Goal: Task Accomplishment & Management: Manage account settings

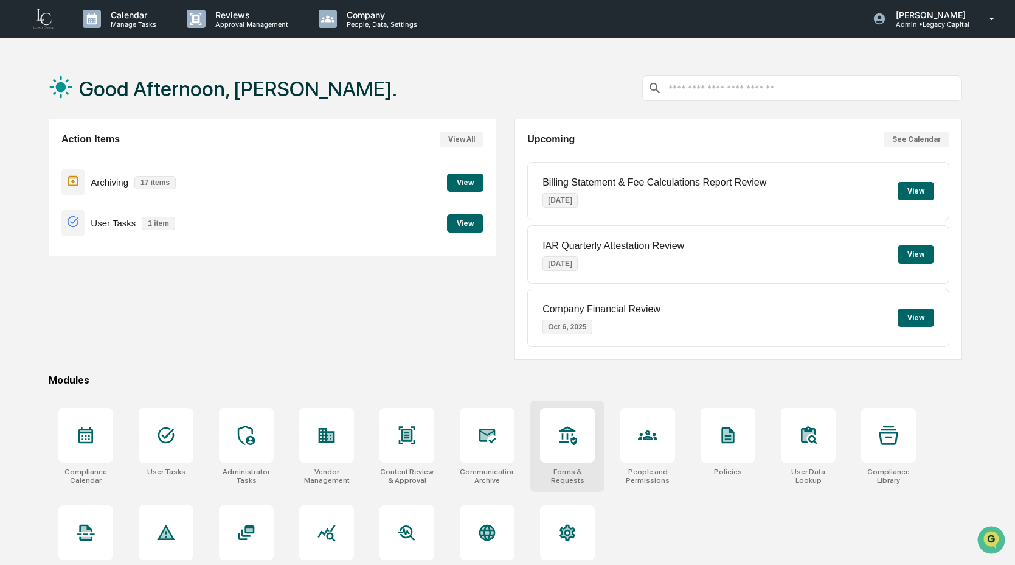
click at [573, 450] on div at bounding box center [567, 435] width 55 height 55
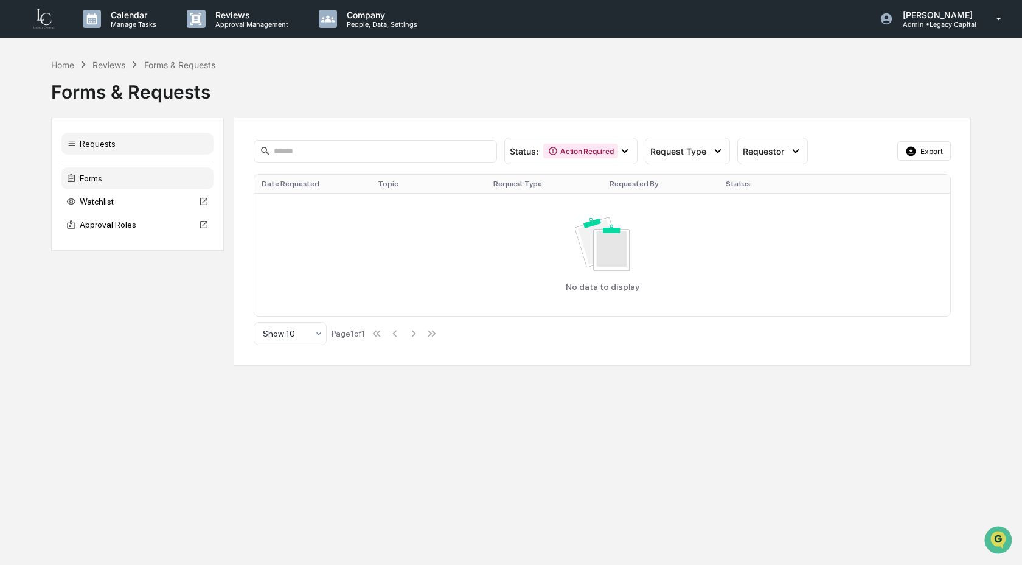
click at [176, 184] on div "Forms" at bounding box center [137, 178] width 152 height 22
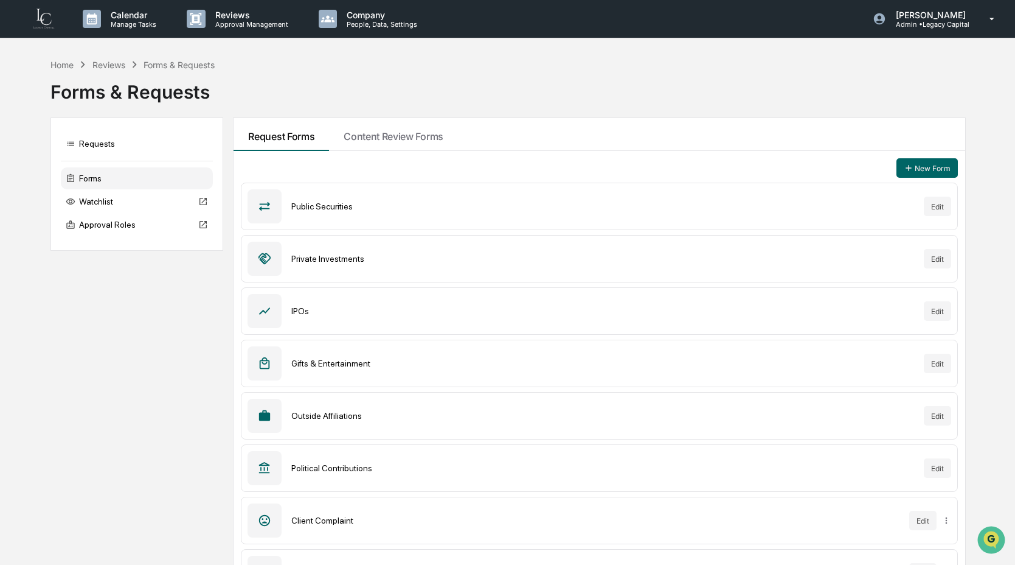
click at [946, 432] on div "Outside Affiliations Edit" at bounding box center [599, 415] width 717 height 47
click at [943, 420] on button "Edit" at bounding box center [937, 415] width 27 height 19
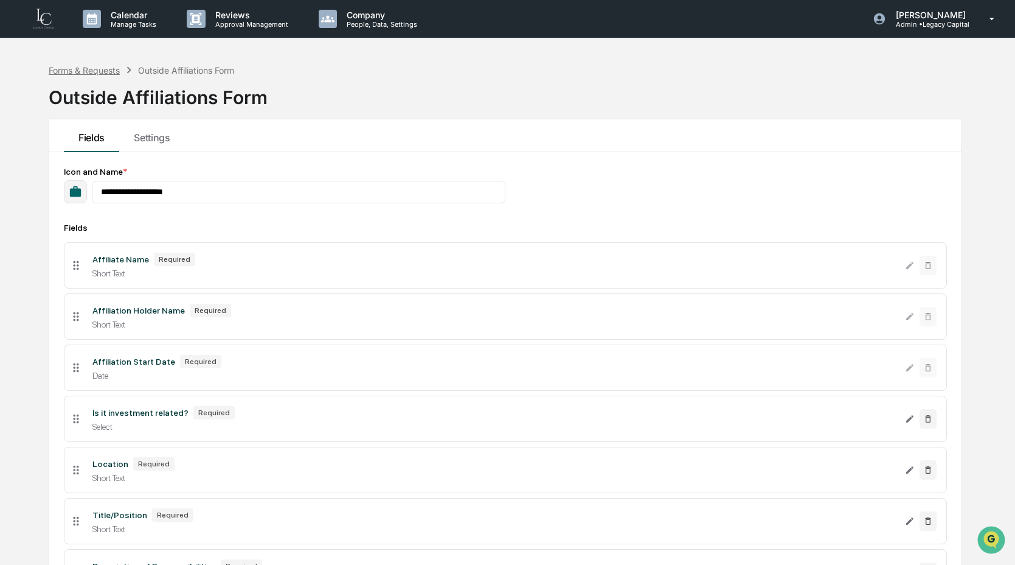
click at [105, 68] on div "Forms & Requests" at bounding box center [84, 70] width 71 height 10
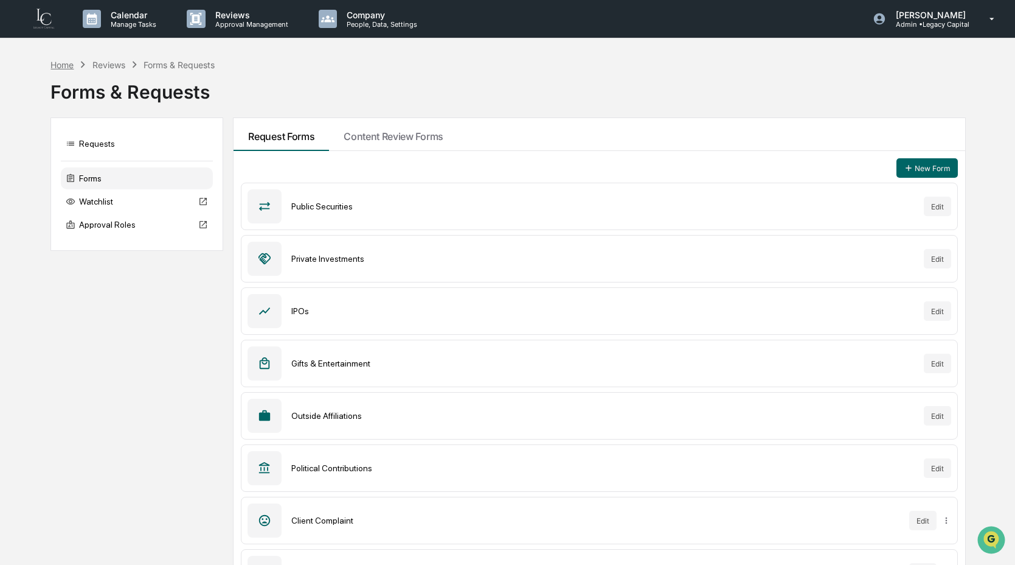
click at [65, 67] on div "Home" at bounding box center [62, 65] width 23 height 10
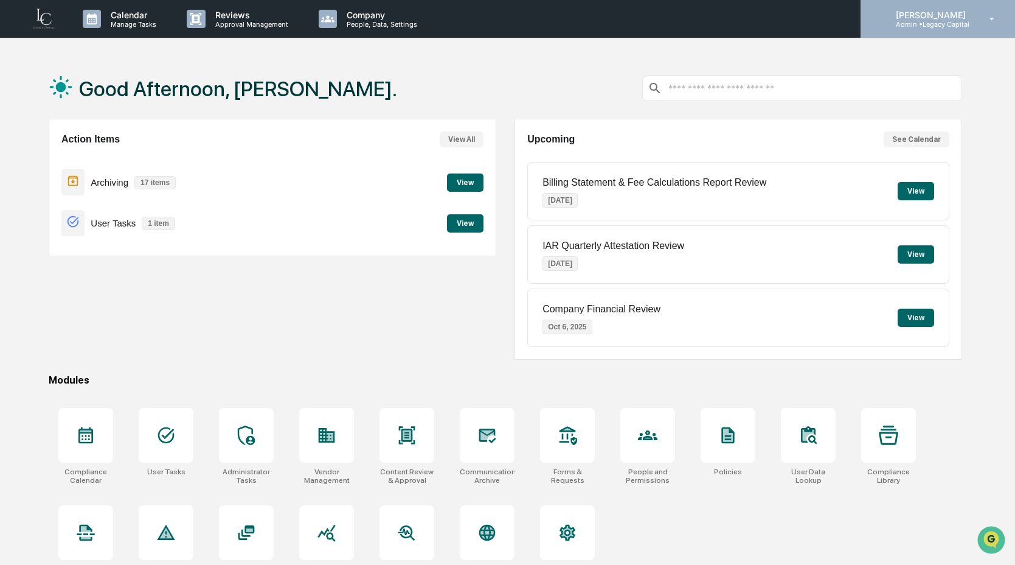
click at [920, 34] on div "Lindsay Rider Admin • Legacy Capital" at bounding box center [938, 19] width 155 height 38
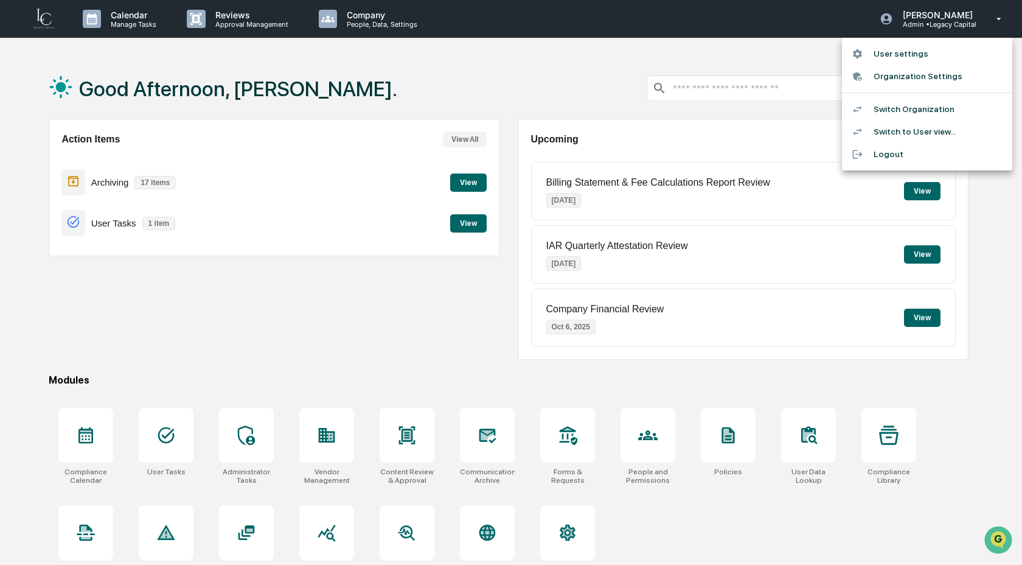
click at [889, 105] on li "Switch Organization" at bounding box center [927, 109] width 170 height 23
